Goal: Find specific page/section: Find specific page/section

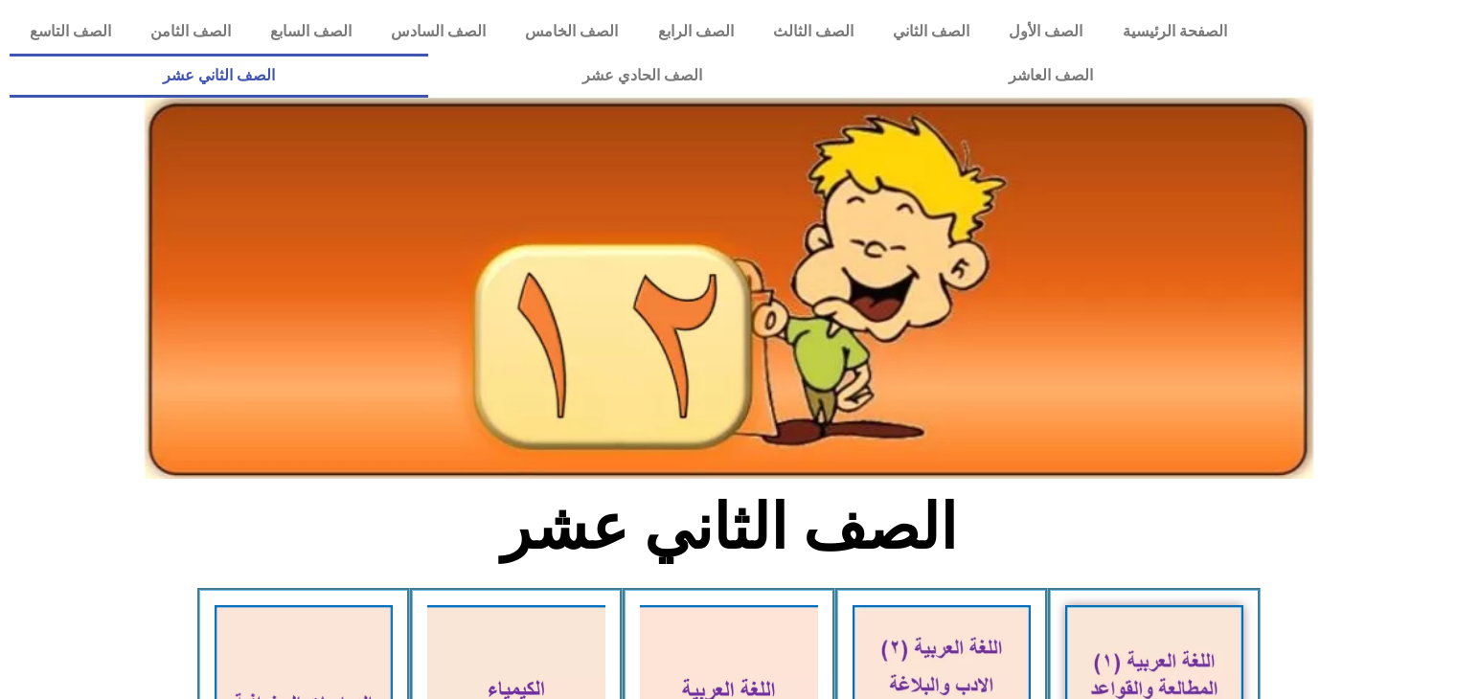
scroll to position [996, 0]
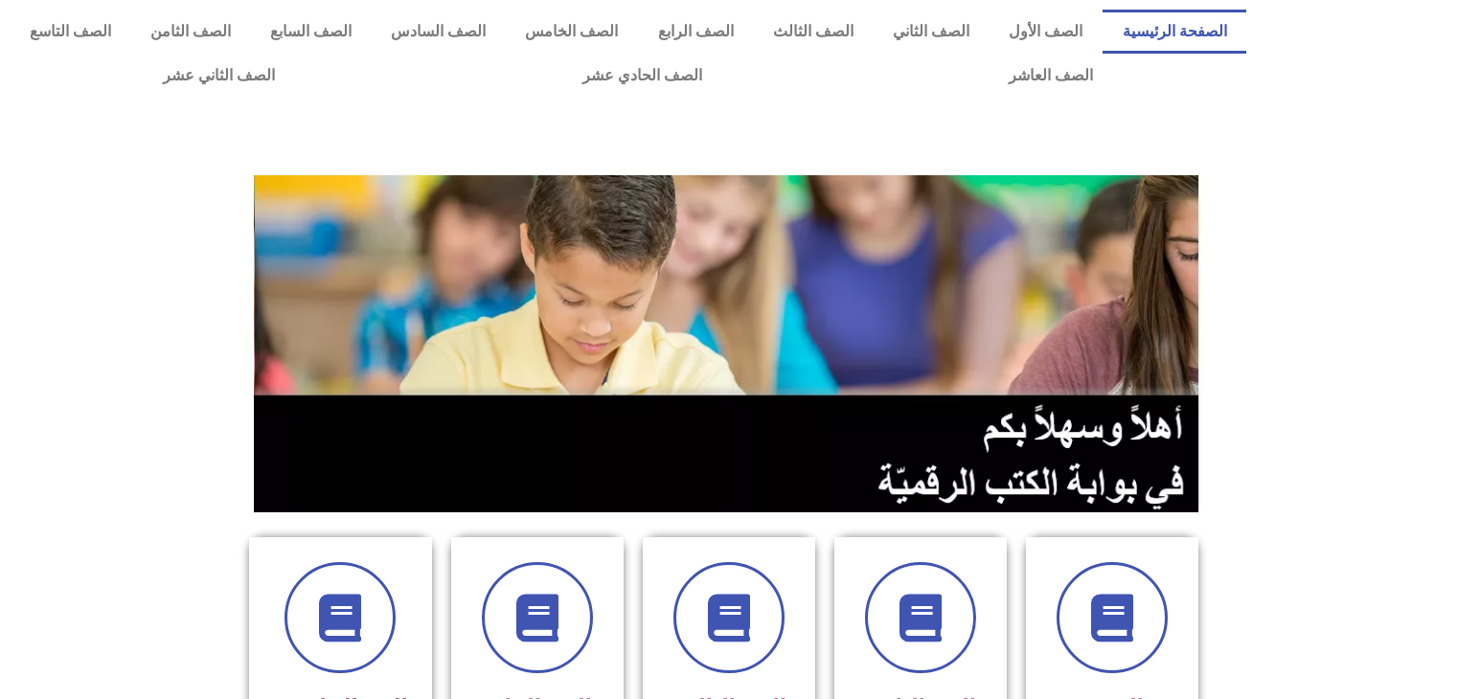
scroll to position [858, 0]
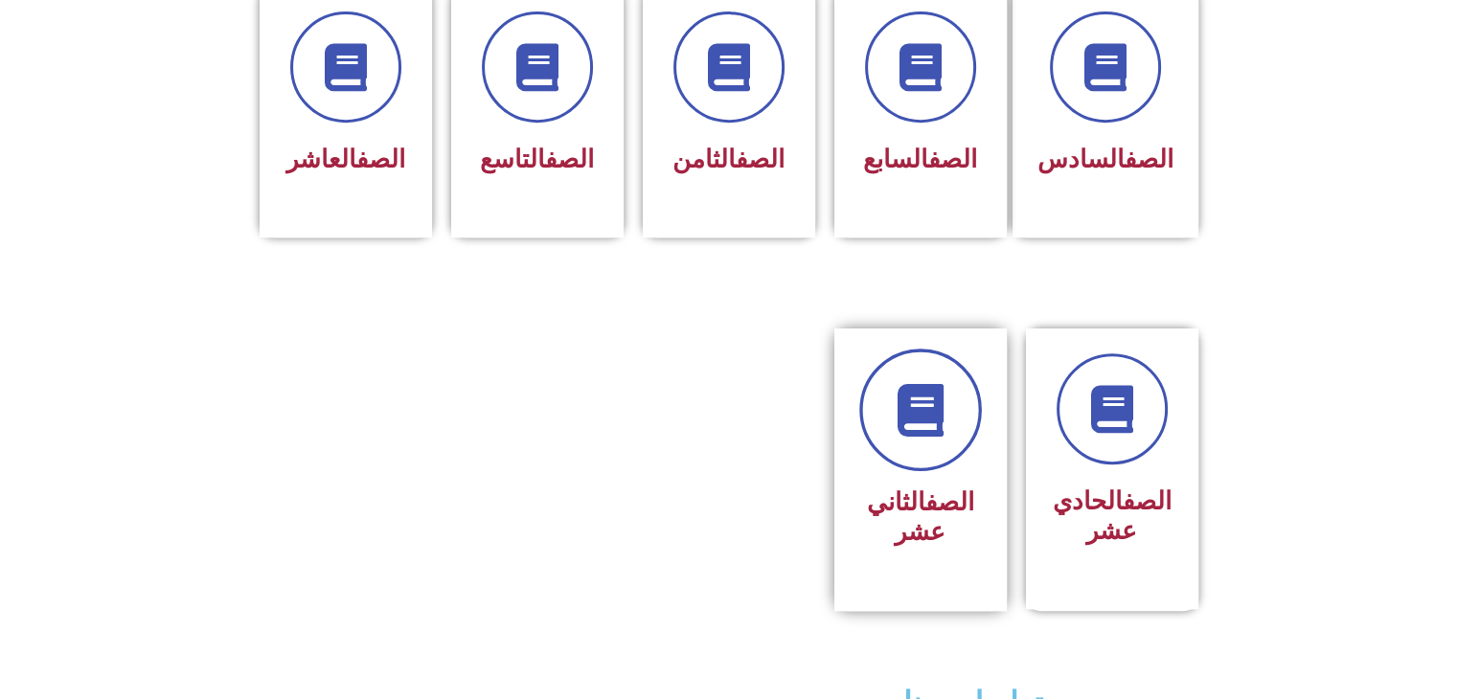
click at [920, 392] on icon at bounding box center [920, 410] width 53 height 53
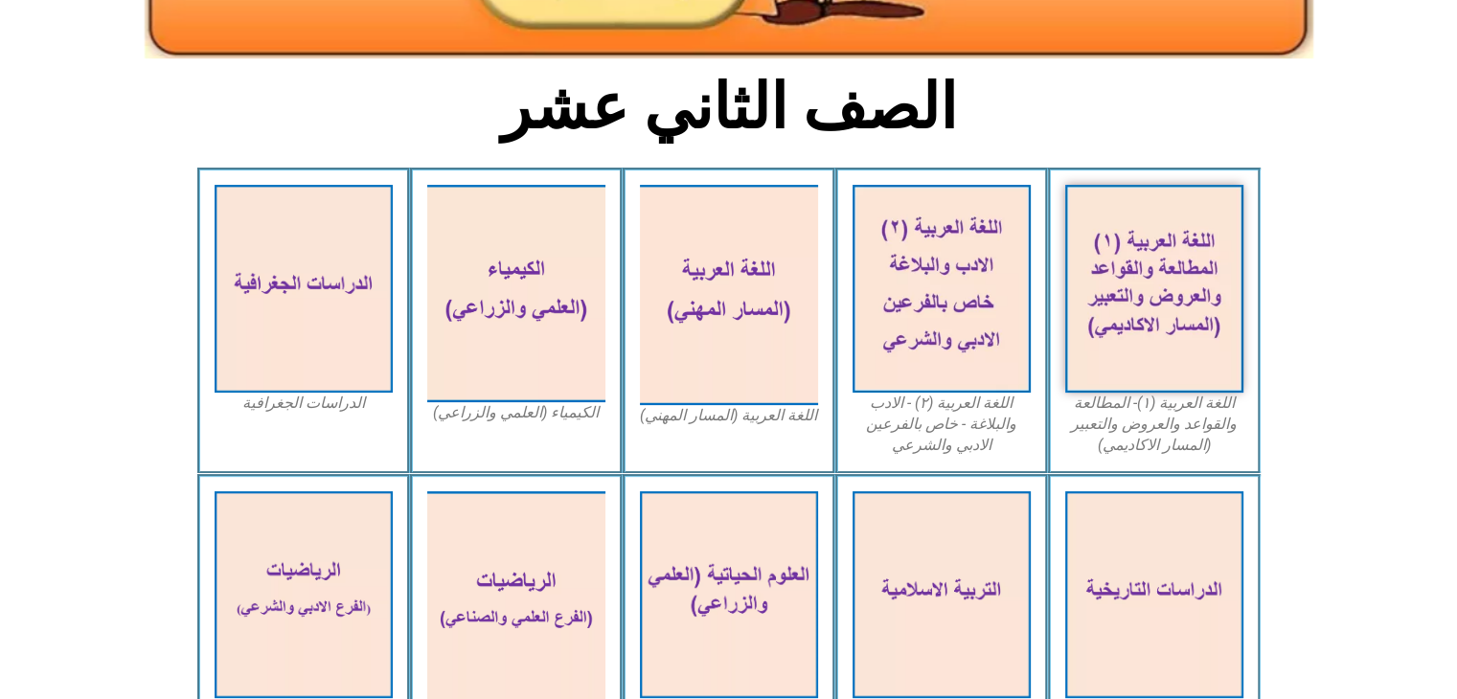
scroll to position [445, 0]
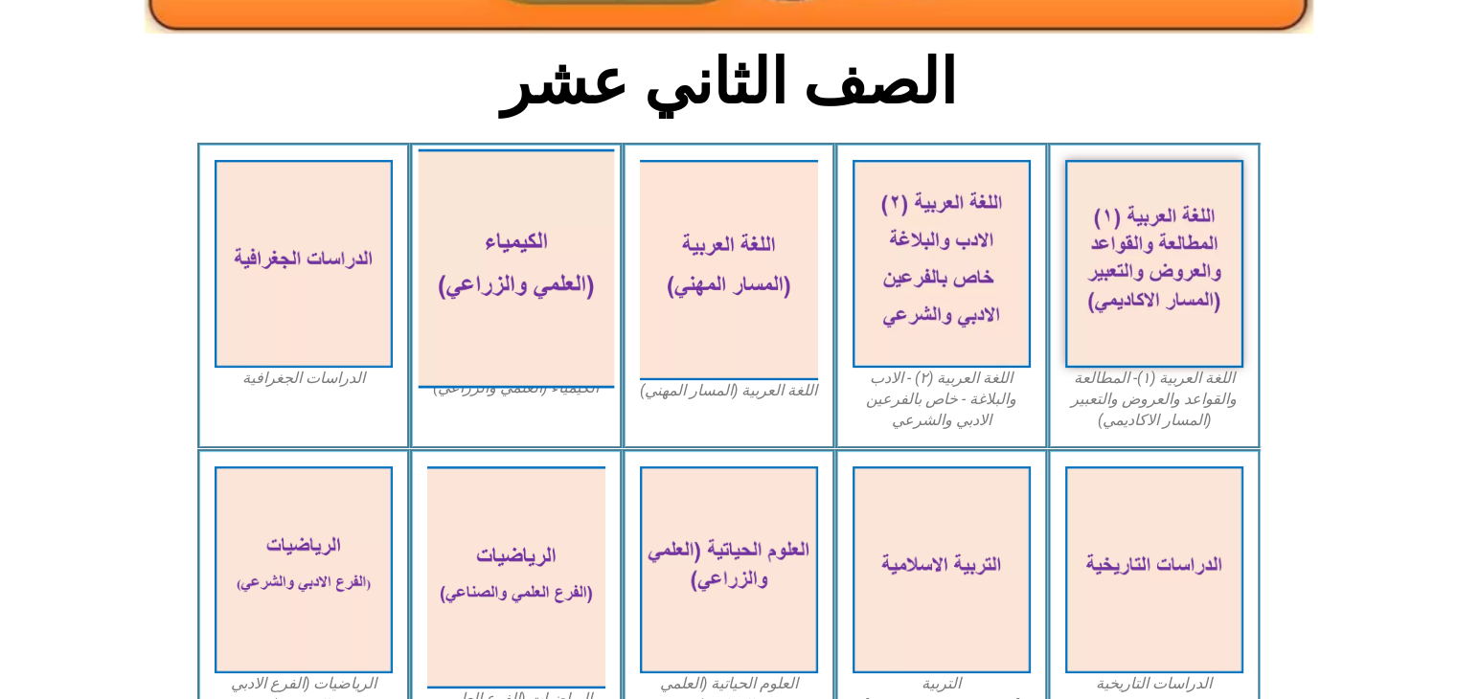
click at [492, 281] on img at bounding box center [516, 268] width 196 height 239
